Goal: Information Seeking & Learning: Learn about a topic

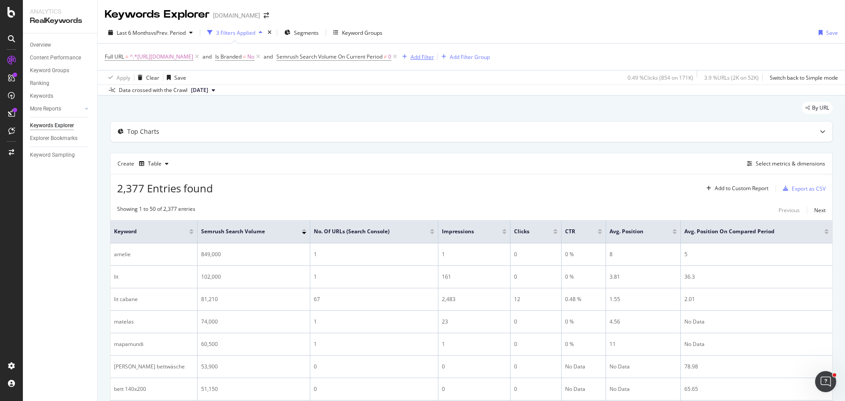
click at [434, 61] on div "Add Filter" at bounding box center [416, 57] width 35 height 10
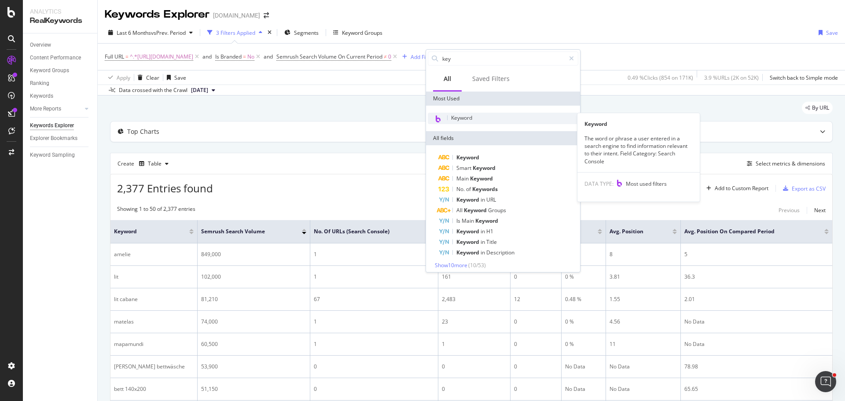
type input "key"
click at [486, 118] on div "Keyword" at bounding box center [503, 118] width 151 height 11
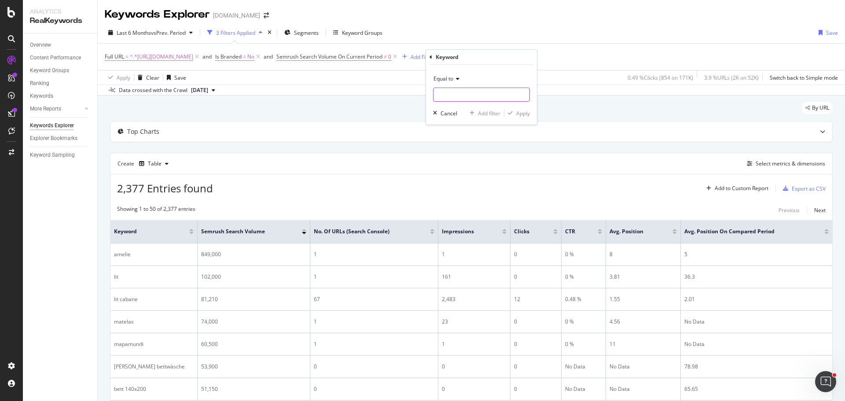
click at [476, 94] on input "text" at bounding box center [482, 95] width 96 height 14
click at [472, 133] on span "hausbett" at bounding box center [472, 134] width 72 height 7
type input "hausbett"
click at [520, 118] on button "Apply" at bounding box center [517, 113] width 26 height 9
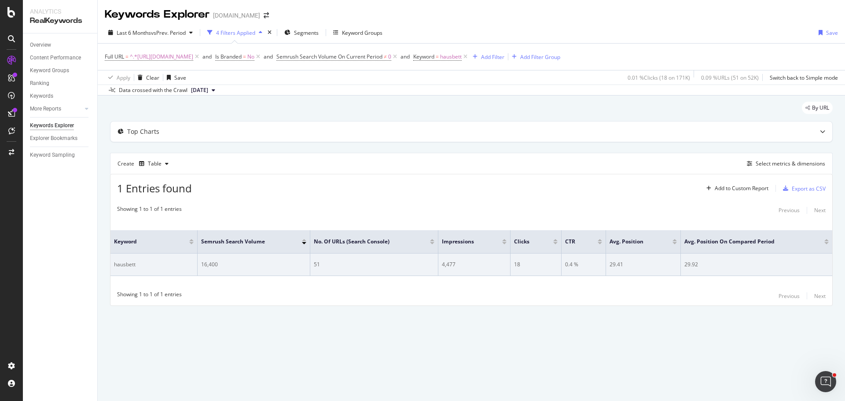
click at [619, 266] on div "29.41" at bounding box center [643, 265] width 67 height 8
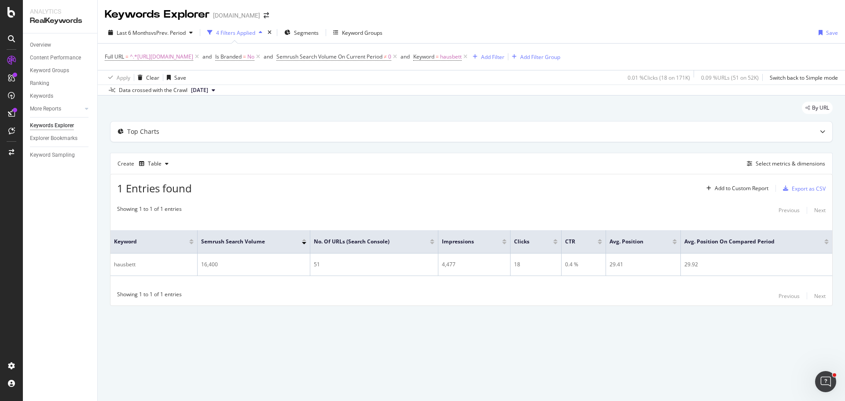
click at [586, 305] on div "Showing 1 to 1 of 1 entries Previous Next Keyword Semrush Search Volume No. of …" at bounding box center [471, 253] width 722 height 105
click at [462, 59] on span "hausbett" at bounding box center [451, 57] width 22 height 12
click at [506, 114] on div "Add filter" at bounding box center [504, 111] width 22 height 7
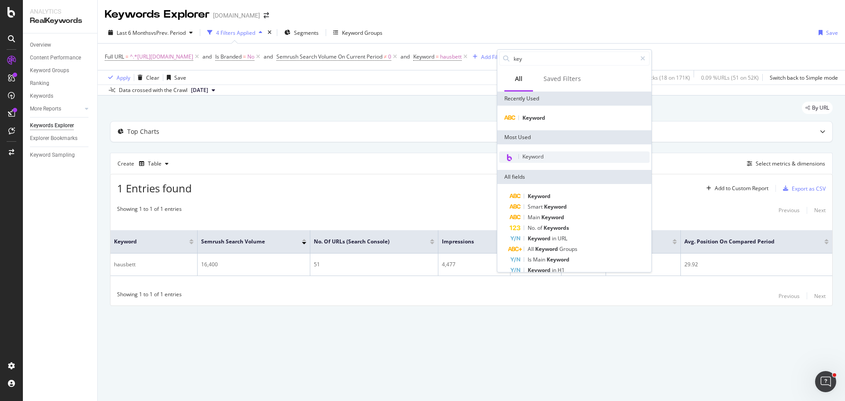
click at [547, 155] on div "Keyword" at bounding box center [574, 156] width 151 height 11
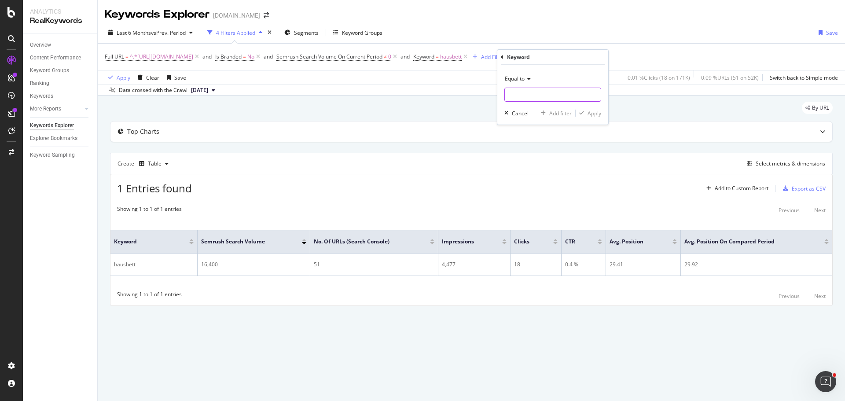
click at [541, 93] on input "text" at bounding box center [553, 95] width 96 height 14
type input "hausbetten"
click at [593, 110] on div "Apply" at bounding box center [595, 113] width 14 height 7
click at [469, 58] on icon at bounding box center [465, 56] width 7 height 9
